Goal: Information Seeking & Learning: Learn about a topic

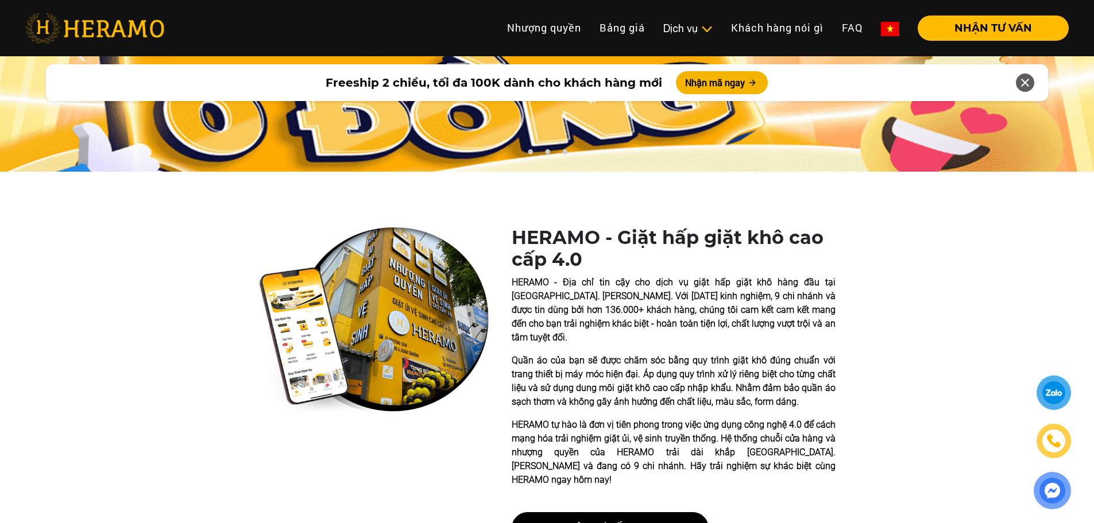
scroll to position [345, 0]
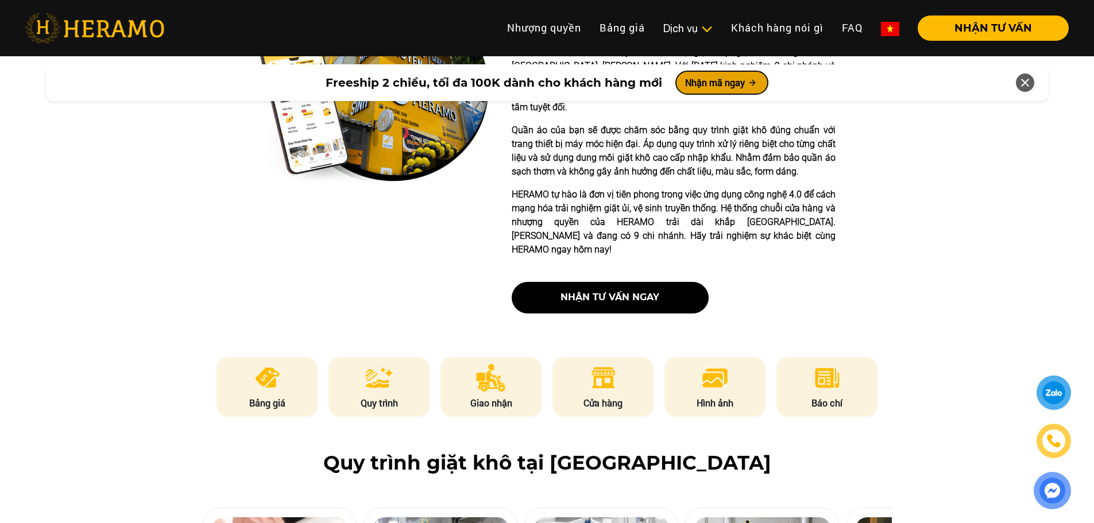
click at [733, 88] on button "Nhận mã ngay" at bounding box center [722, 82] width 92 height 23
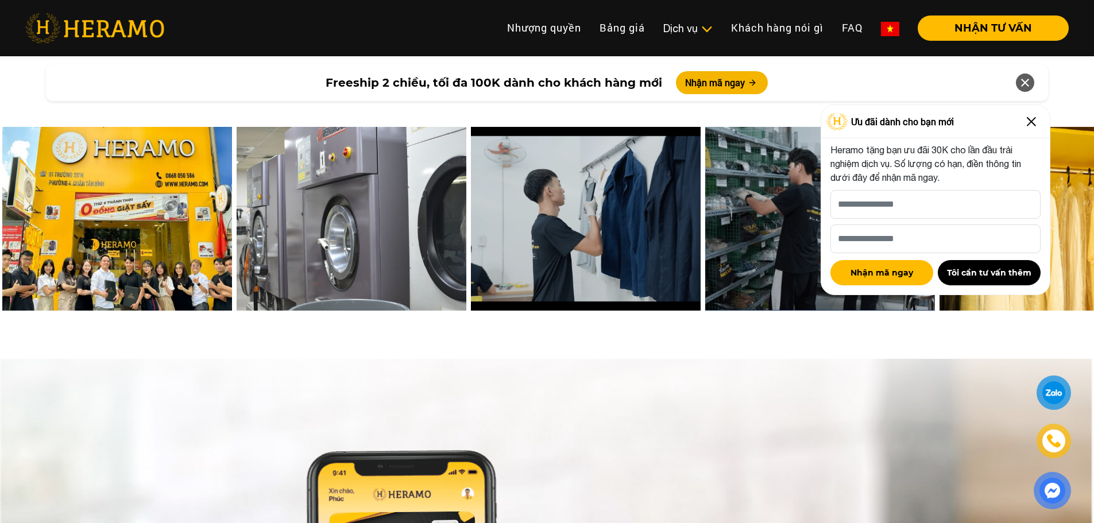
scroll to position [4898, 0]
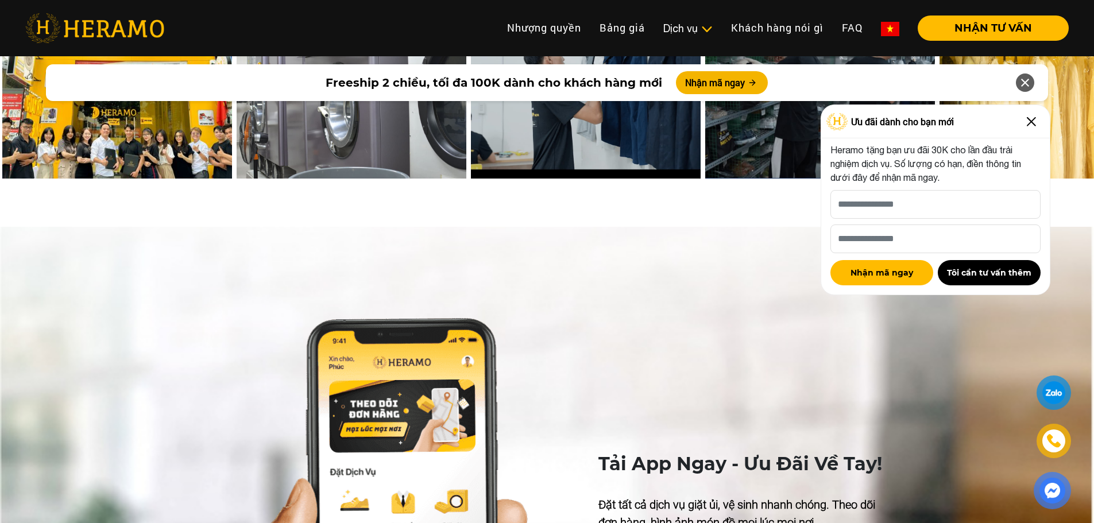
click at [1036, 114] on img at bounding box center [1031, 122] width 18 height 18
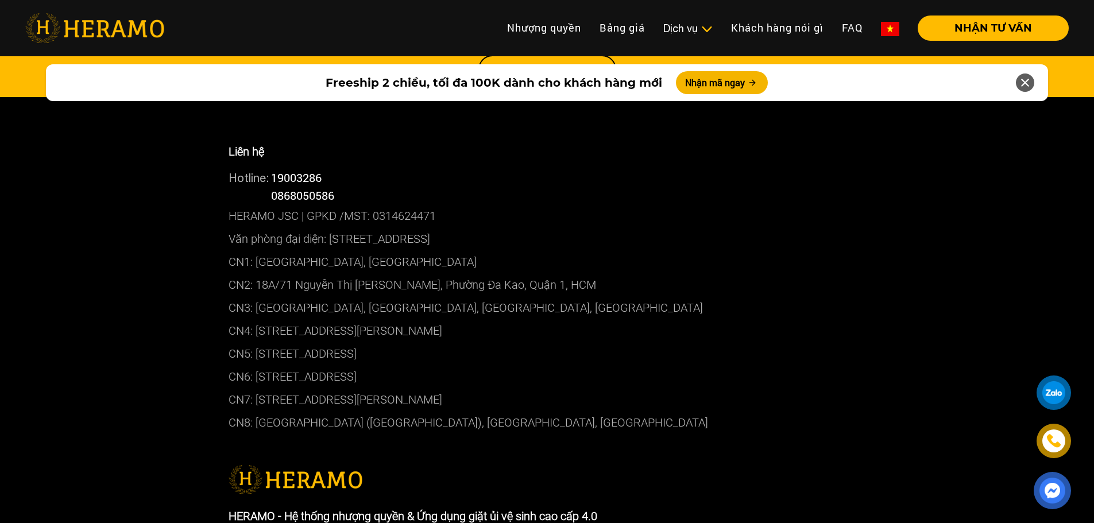
scroll to position [6218, 0]
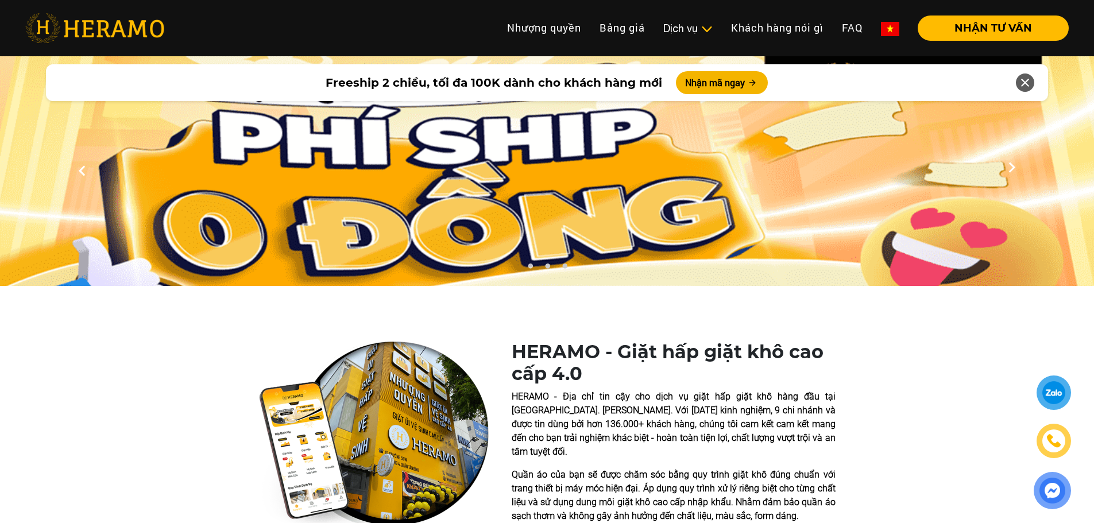
scroll to position [287, 0]
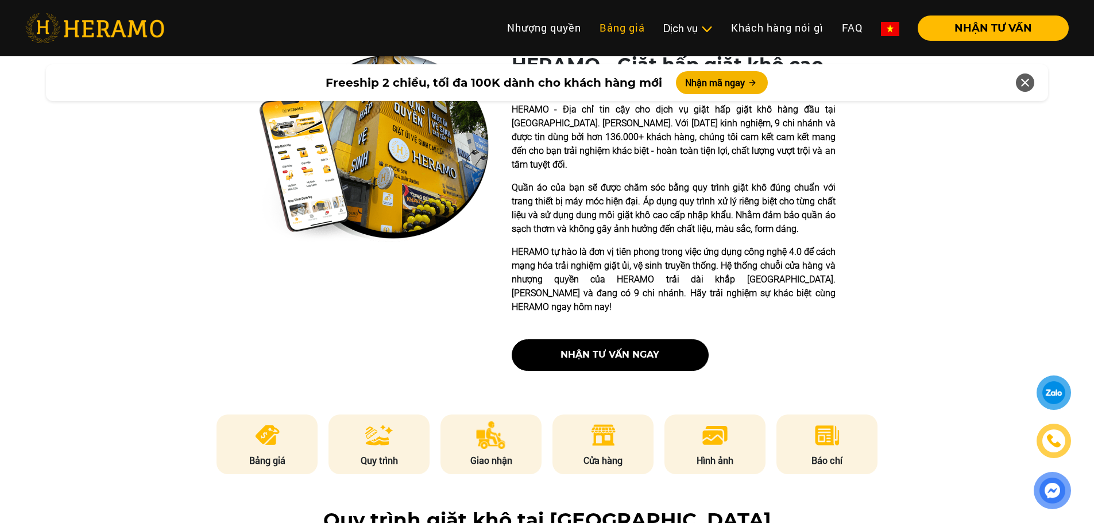
click at [615, 33] on link "Bảng giá" at bounding box center [622, 28] width 64 height 25
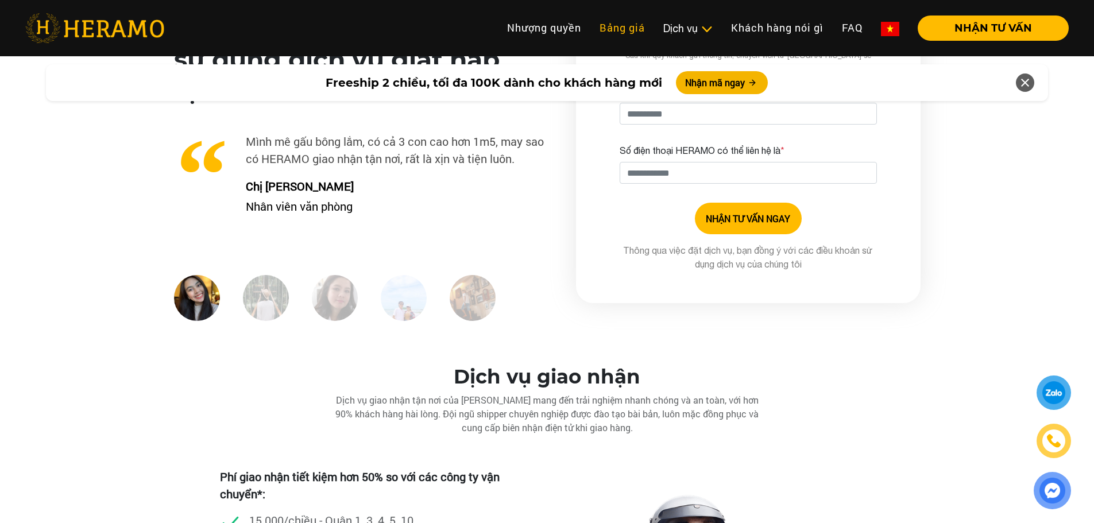
scroll to position [2922, 0]
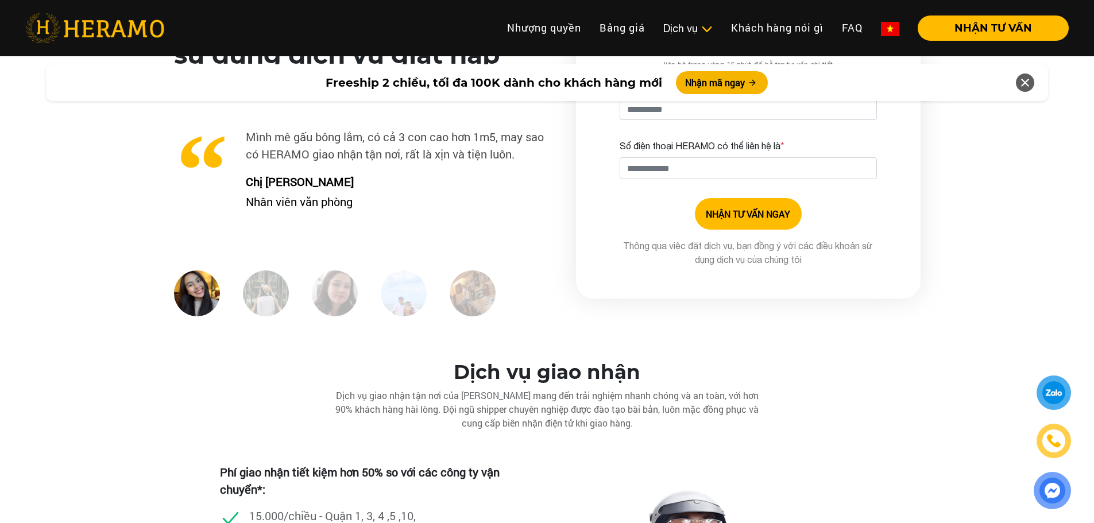
click at [329, 273] on img at bounding box center [335, 293] width 46 height 46
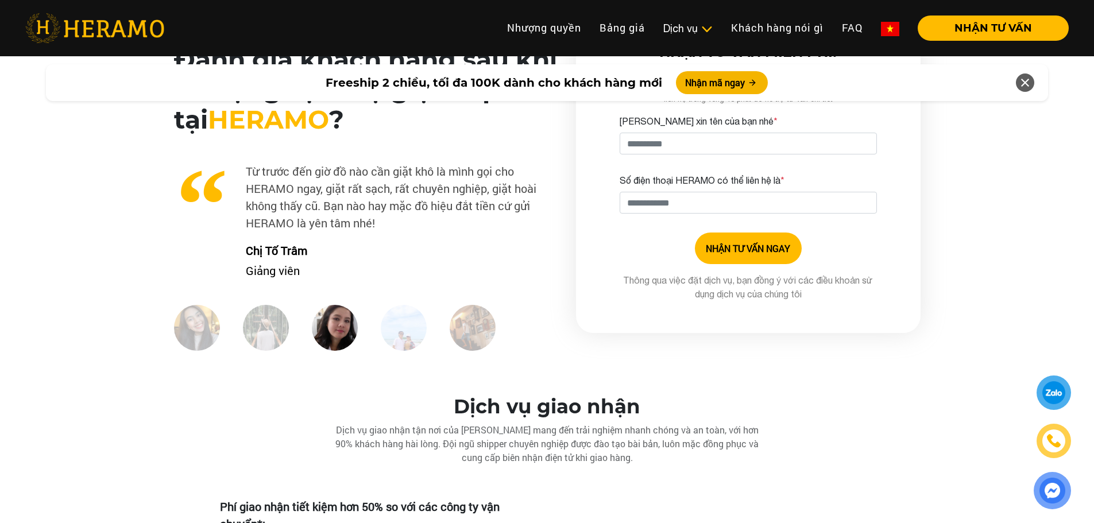
scroll to position [2864, 0]
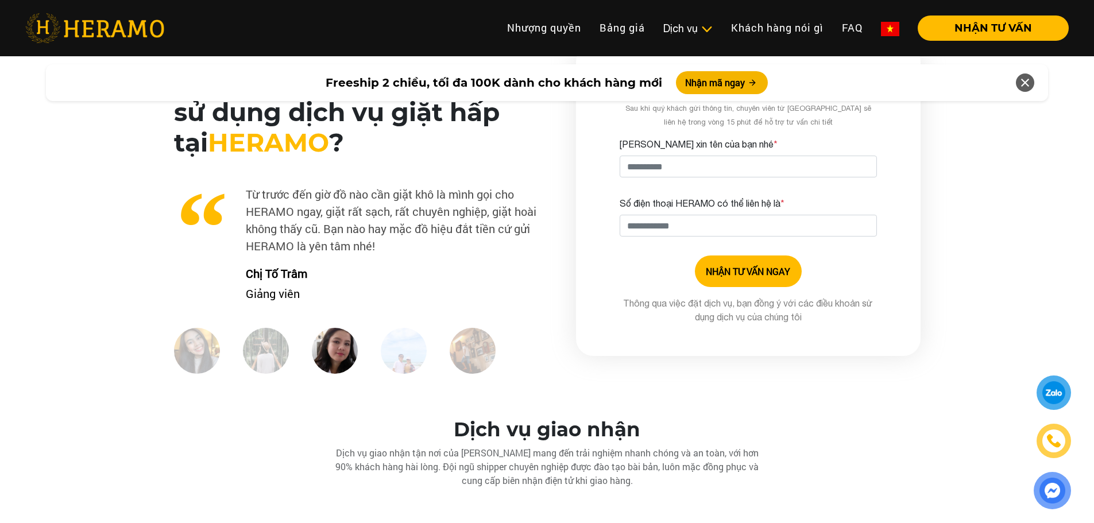
click at [277, 337] on img at bounding box center [266, 351] width 46 height 46
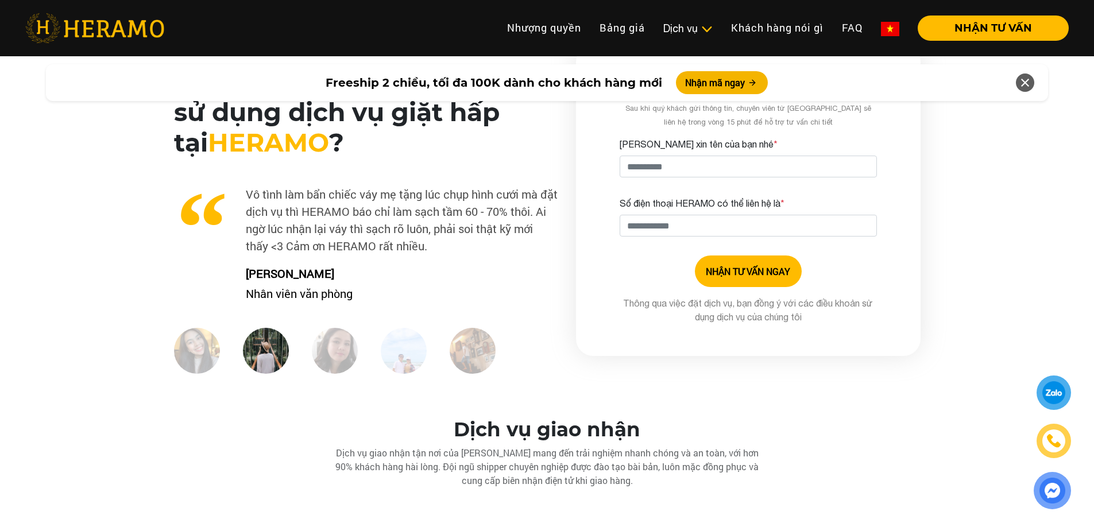
click at [389, 340] on img at bounding box center [404, 351] width 46 height 46
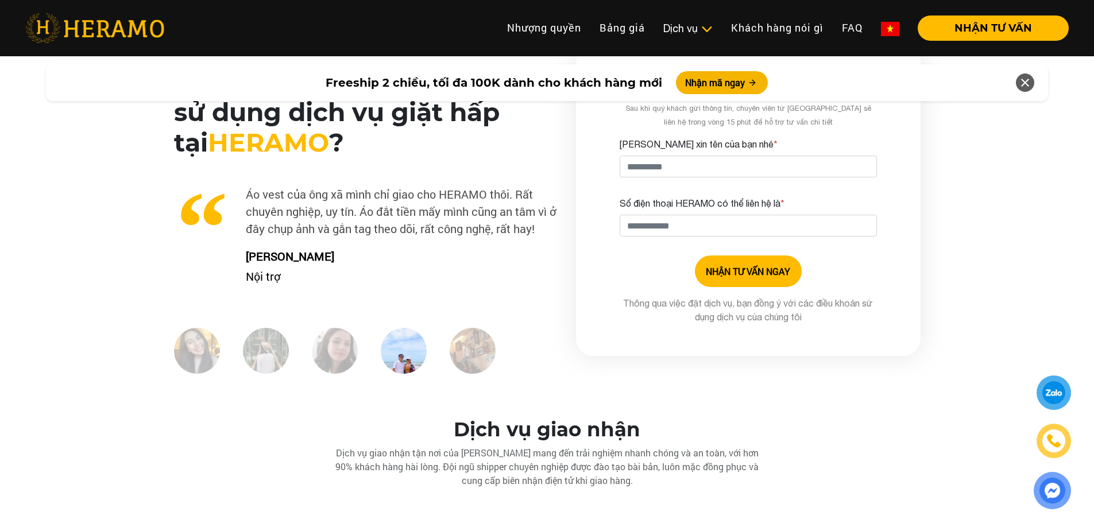
click at [481, 334] on img at bounding box center [473, 351] width 46 height 46
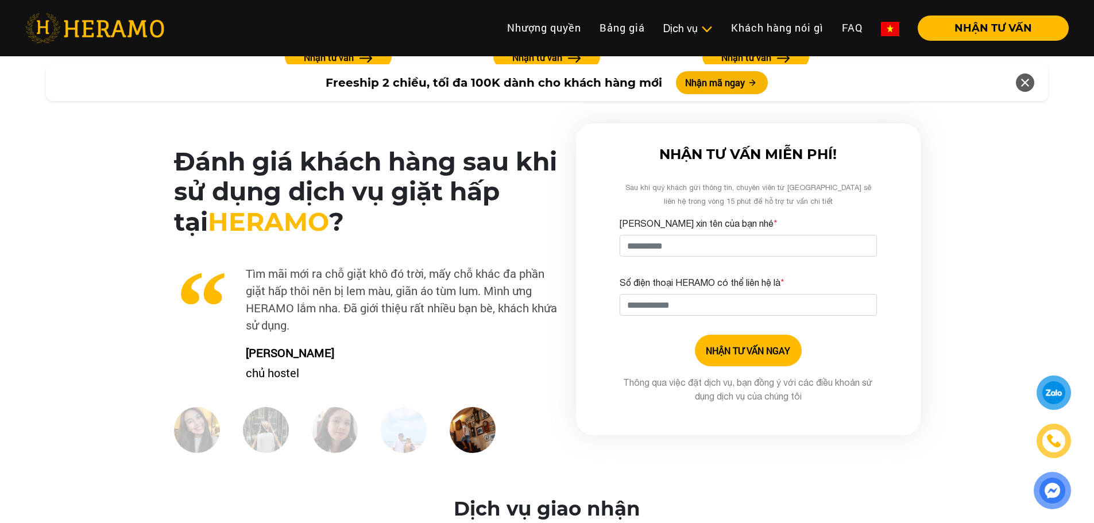
scroll to position [2635, 0]
